Goal: Submit feedback/report problem

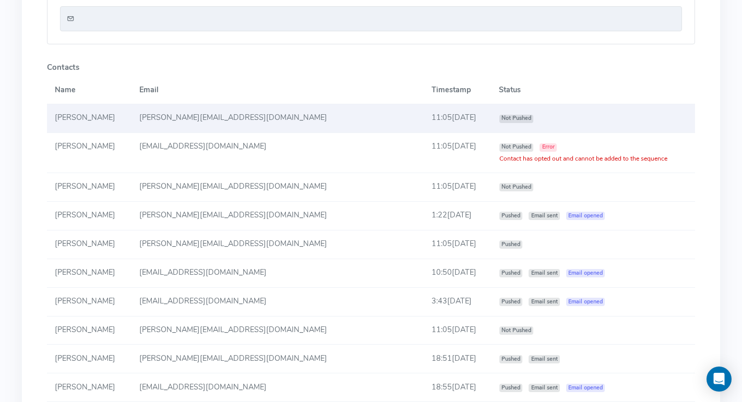
scroll to position [549, 0]
